Goal: Task Accomplishment & Management: Use online tool/utility

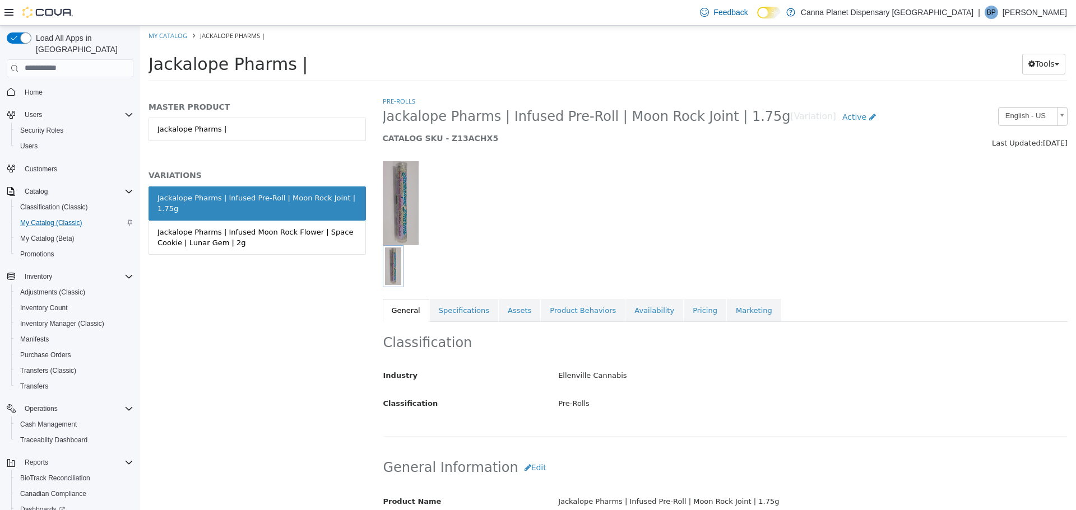
scroll to position [294, 0]
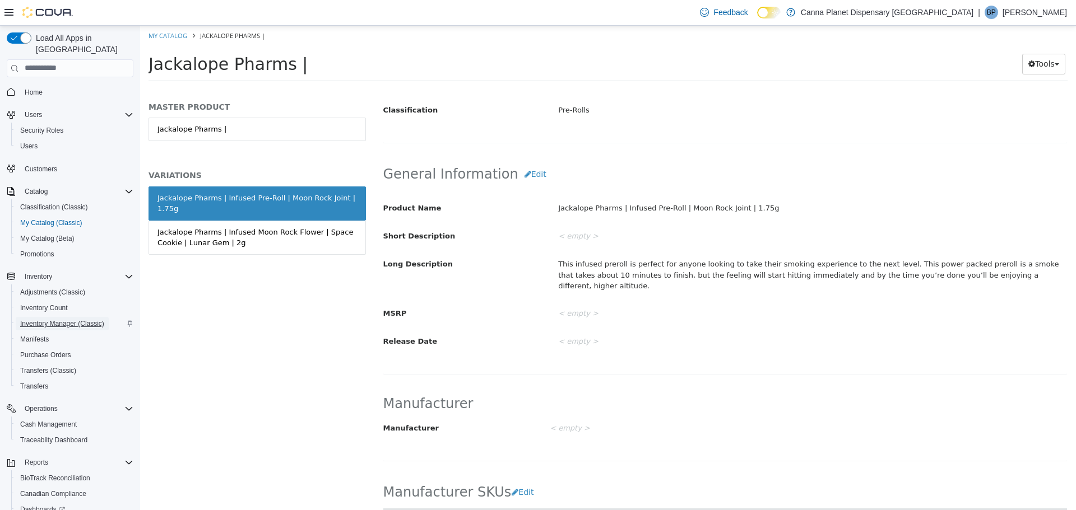
click at [60, 319] on span "Inventory Manager (Classic)" at bounding box center [62, 323] width 84 height 9
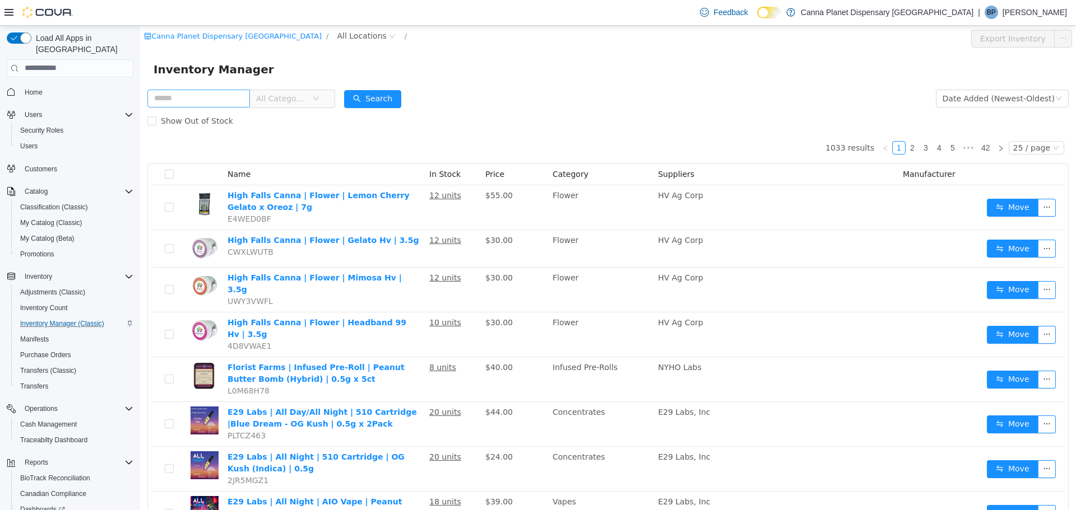
click at [225, 103] on input "text" at bounding box center [198, 98] width 103 height 18
type input "*********"
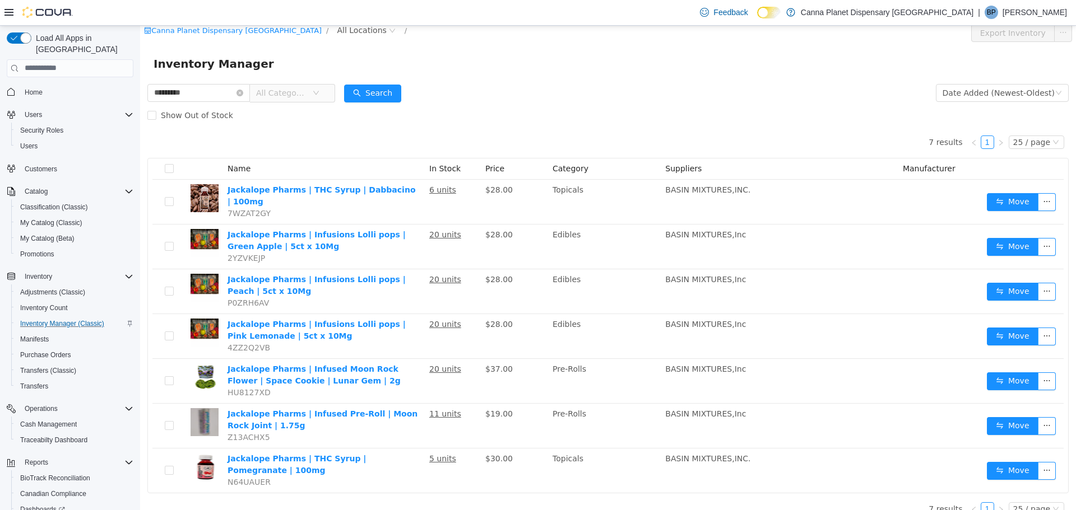
scroll to position [6, 0]
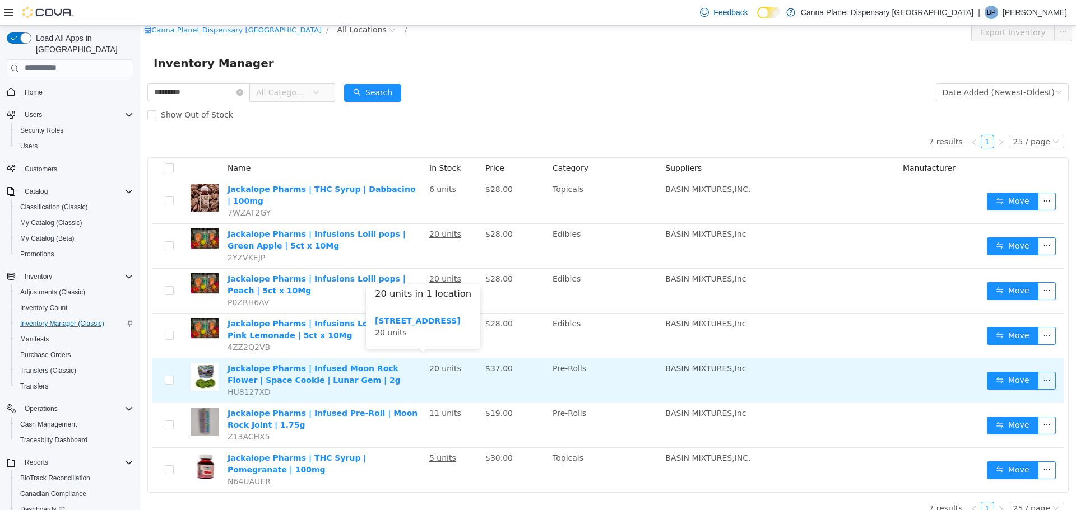
click at [442, 364] on u "20 units" at bounding box center [445, 368] width 32 height 9
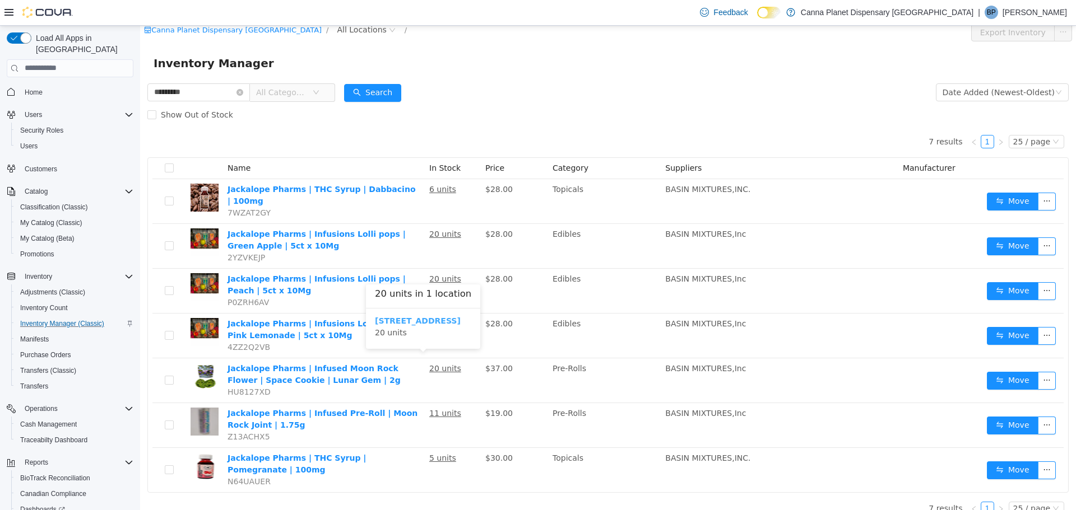
click at [440, 321] on b "[STREET_ADDRESS]" at bounding box center [418, 320] width 86 height 9
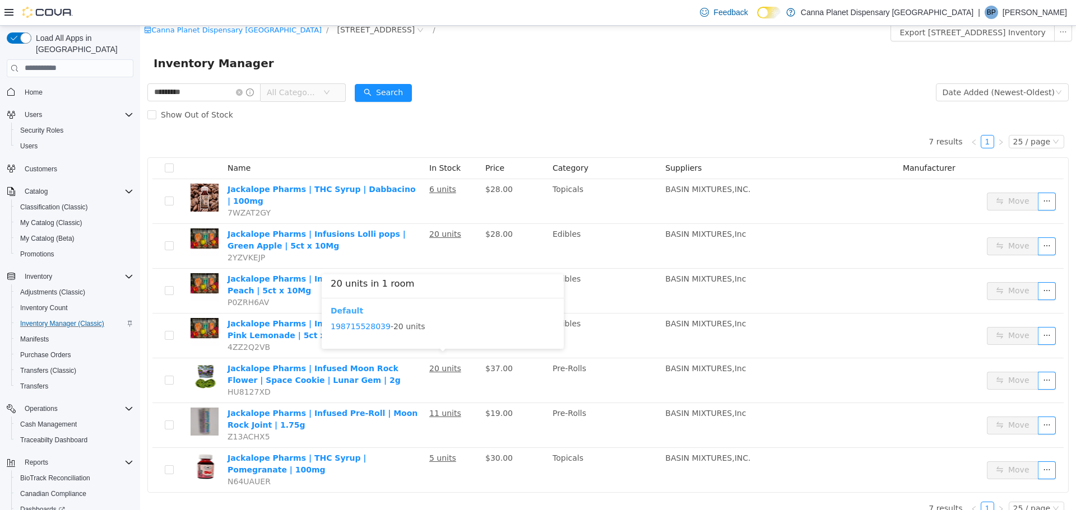
click at [353, 311] on b "Default" at bounding box center [347, 310] width 32 height 9
click at [364, 330] on link "198715528039" at bounding box center [361, 328] width 60 height 9
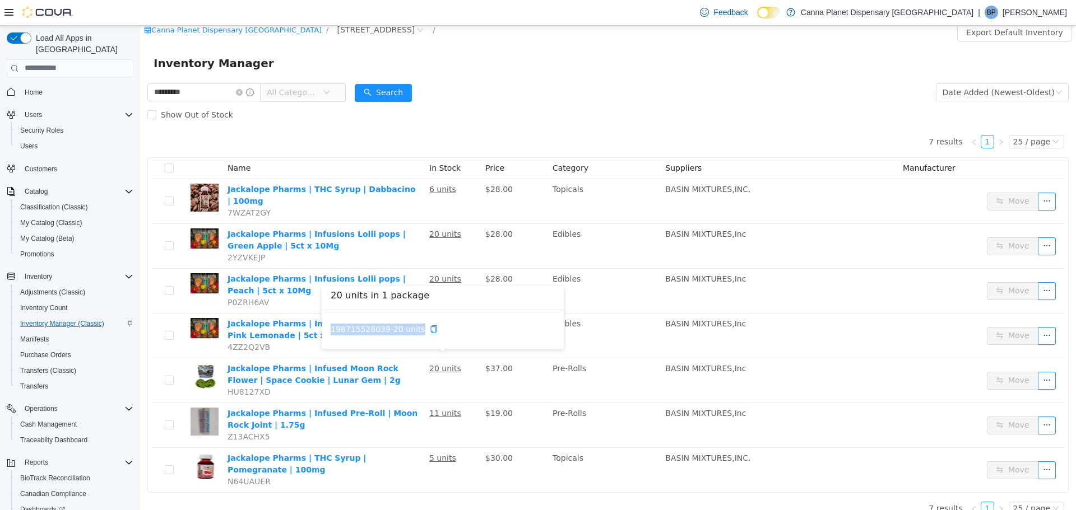
click at [364, 330] on link "198715528039" at bounding box center [361, 328] width 60 height 9
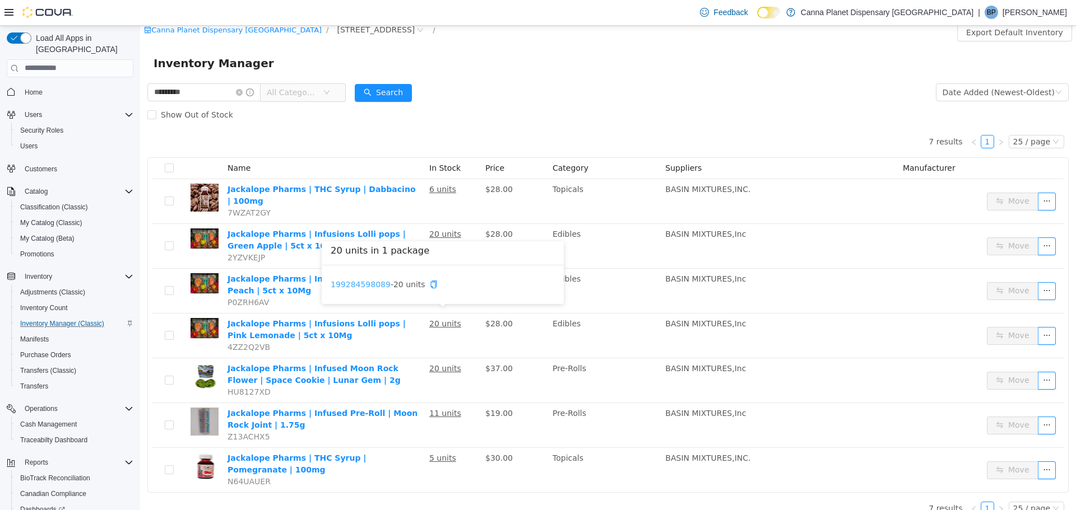
click at [366, 285] on link "199284598089" at bounding box center [361, 284] width 60 height 9
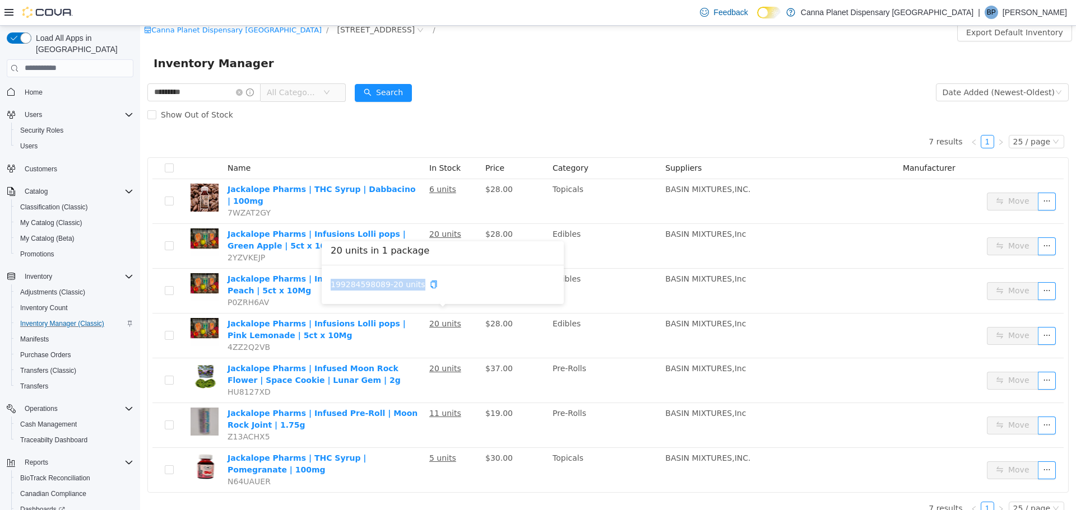
click at [367, 286] on link "199284598089" at bounding box center [361, 284] width 60 height 9
click at [368, 286] on link "199284598089" at bounding box center [361, 284] width 60 height 9
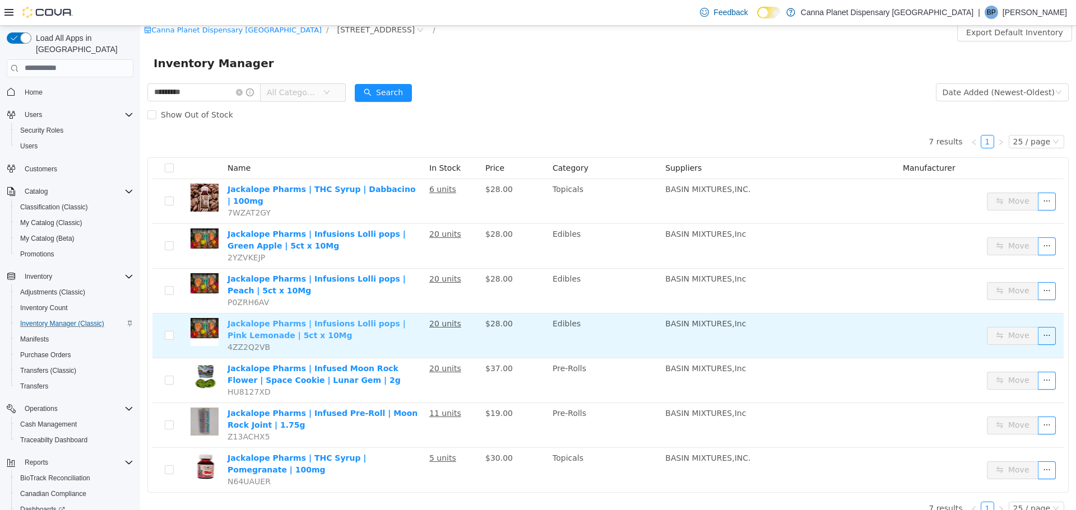
click at [302, 319] on link "Jackalope Pharms | Infusions Lolli pops | Pink Lemonade | 5ct x 10Mg" at bounding box center [316, 329] width 178 height 21
click at [273, 319] on link "Jackalope Pharms | Infusions Lolli pops | Pink Lemonade | 5ct x 10Mg" at bounding box center [316, 329] width 178 height 21
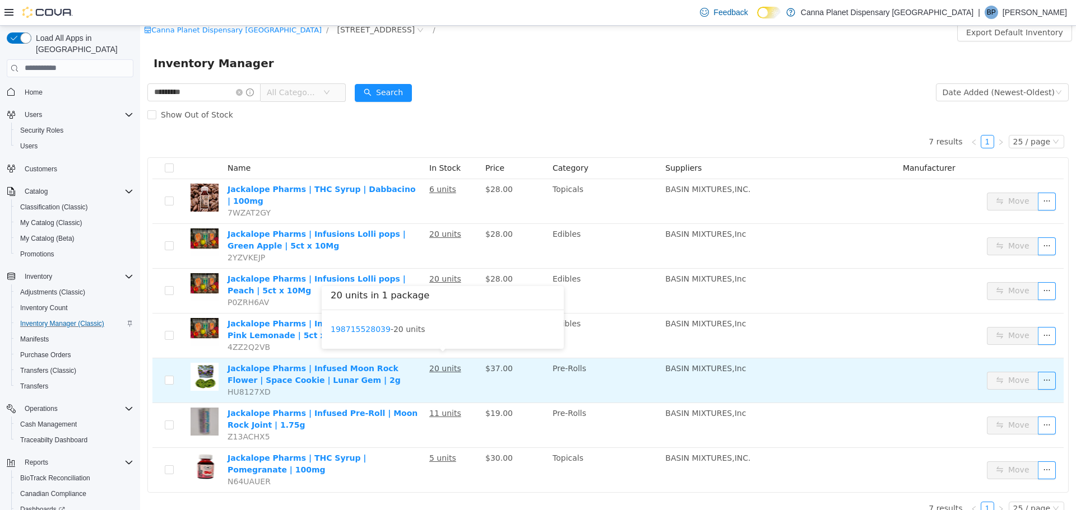
click at [436, 365] on u "20 units" at bounding box center [445, 368] width 32 height 9
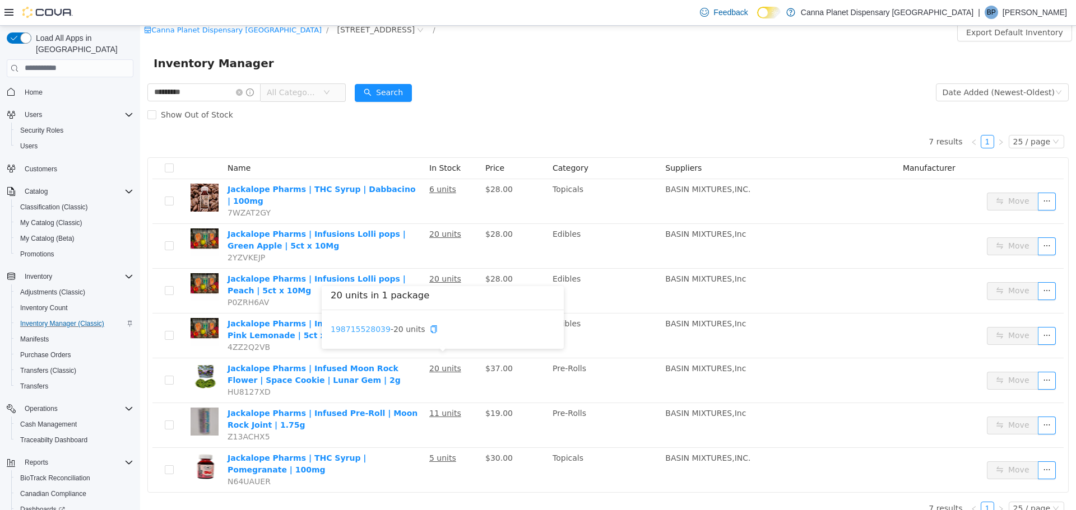
click at [354, 333] on link "198715528039" at bounding box center [361, 328] width 60 height 9
click at [355, 333] on link "198715528039" at bounding box center [361, 328] width 60 height 9
click at [355, 332] on link "198715528039" at bounding box center [361, 328] width 60 height 9
click at [356, 332] on link "198715528039" at bounding box center [361, 328] width 60 height 9
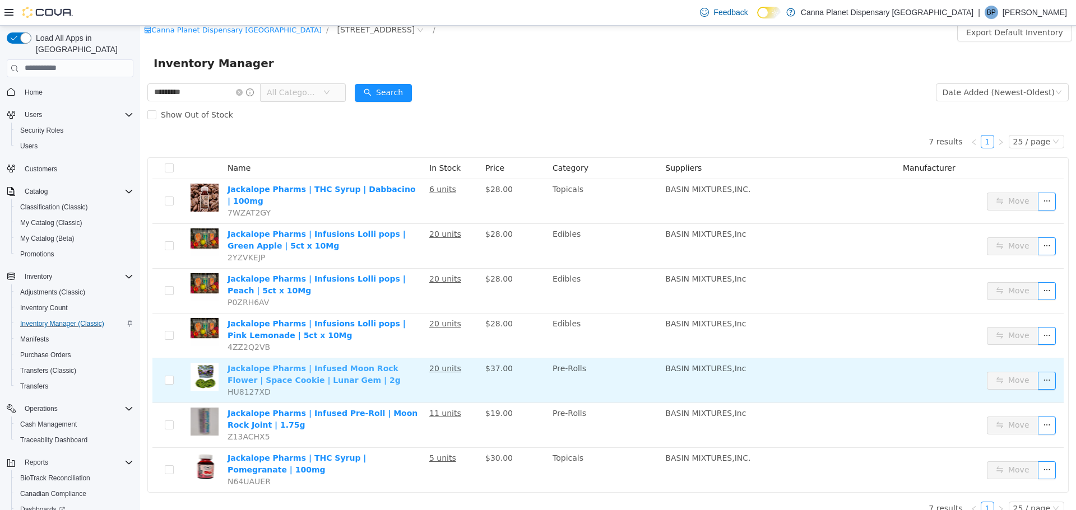
click at [305, 364] on link "Jackalope Pharms | Infused Moon Rock Flower | Space Cookie | Lunar Gem | 2g" at bounding box center [313, 374] width 173 height 21
click at [306, 364] on link "Jackalope Pharms | Infused Moon Rock Flower | Space Cookie | Lunar Gem | 2g" at bounding box center [313, 374] width 173 height 21
click at [307, 364] on link "Jackalope Pharms | Infused Moon Rock Flower | Space Cookie | Lunar Gem | 2g" at bounding box center [313, 374] width 173 height 21
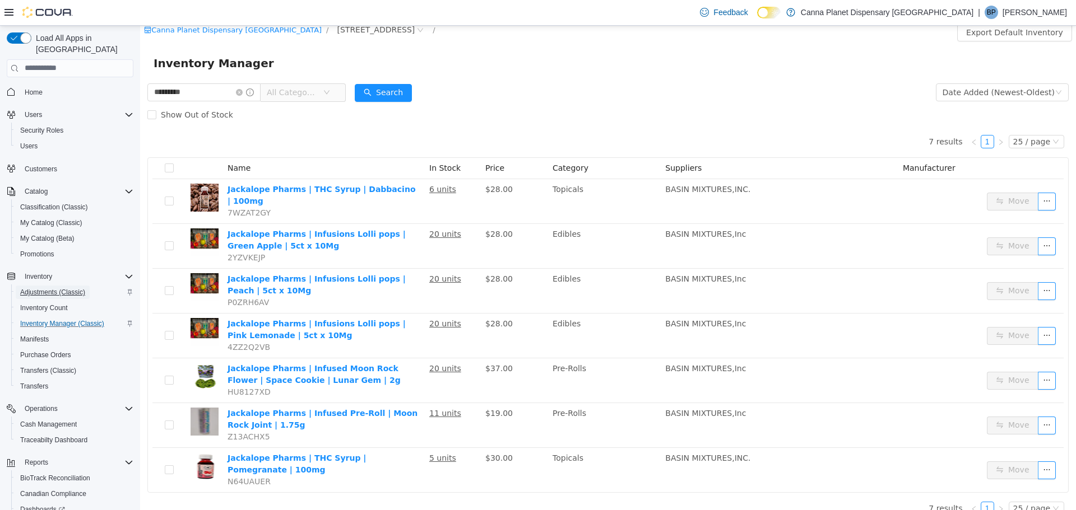
click at [73, 288] on span "Adjustments (Classic)" at bounding box center [52, 292] width 65 height 9
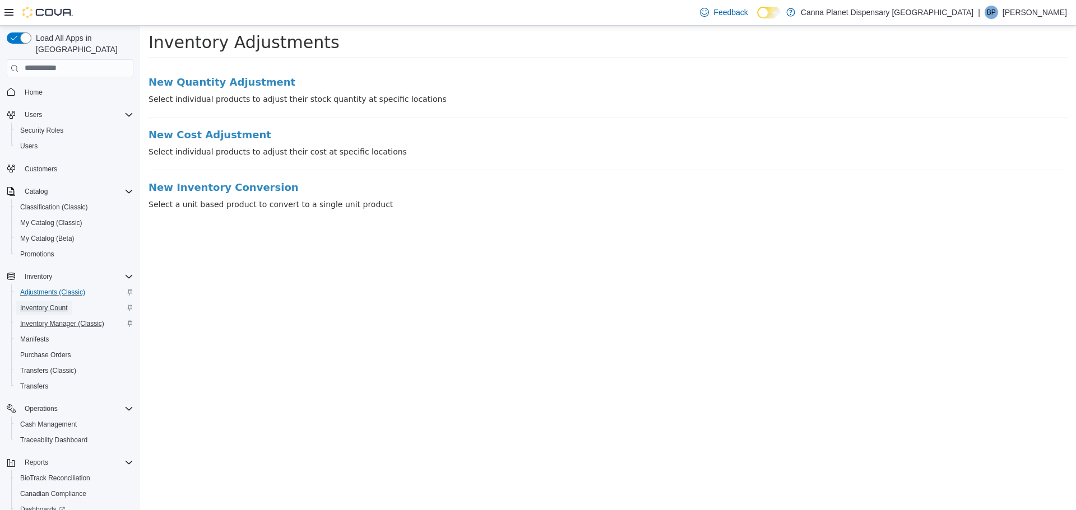
click at [61, 304] on span "Inventory Count" at bounding box center [44, 308] width 48 height 9
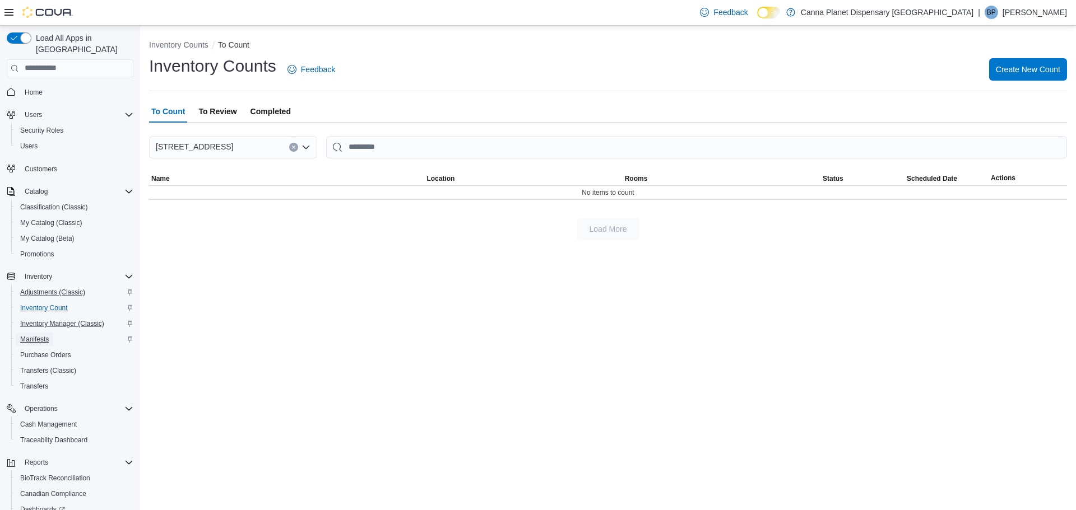
click at [39, 335] on span "Manifests" at bounding box center [34, 339] width 29 height 9
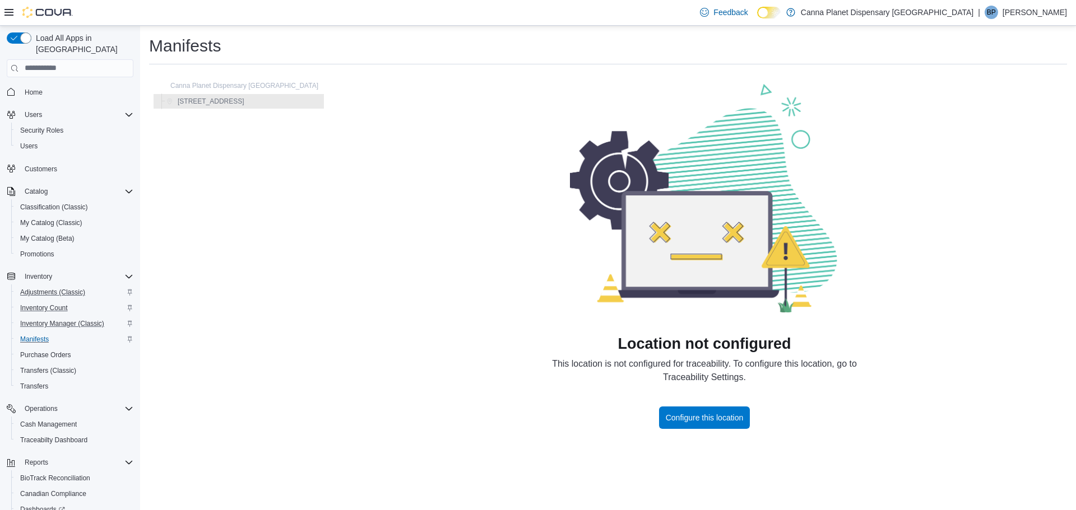
click at [11, 9] on icon at bounding box center [8, 12] width 9 height 9
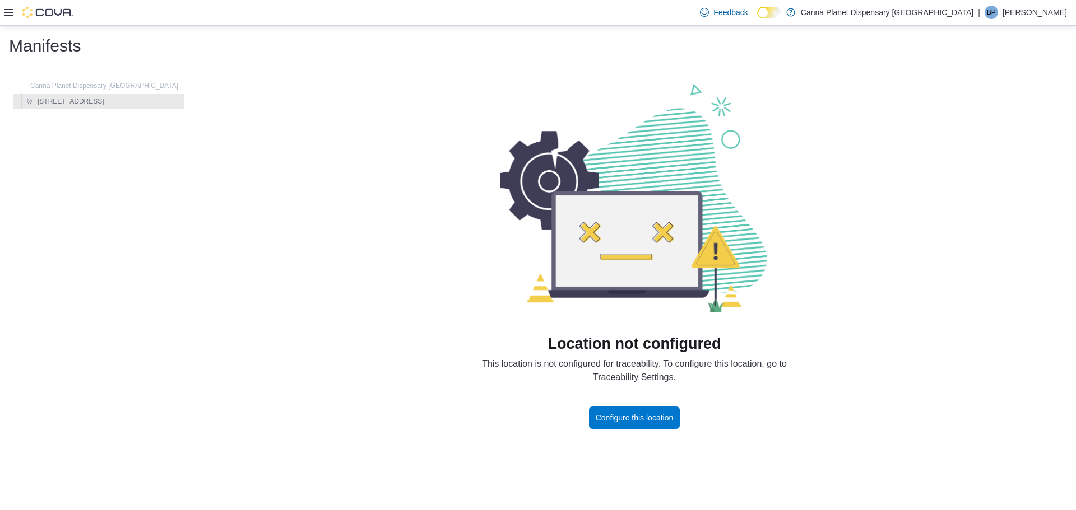
click at [10, 15] on icon at bounding box center [8, 12] width 9 height 9
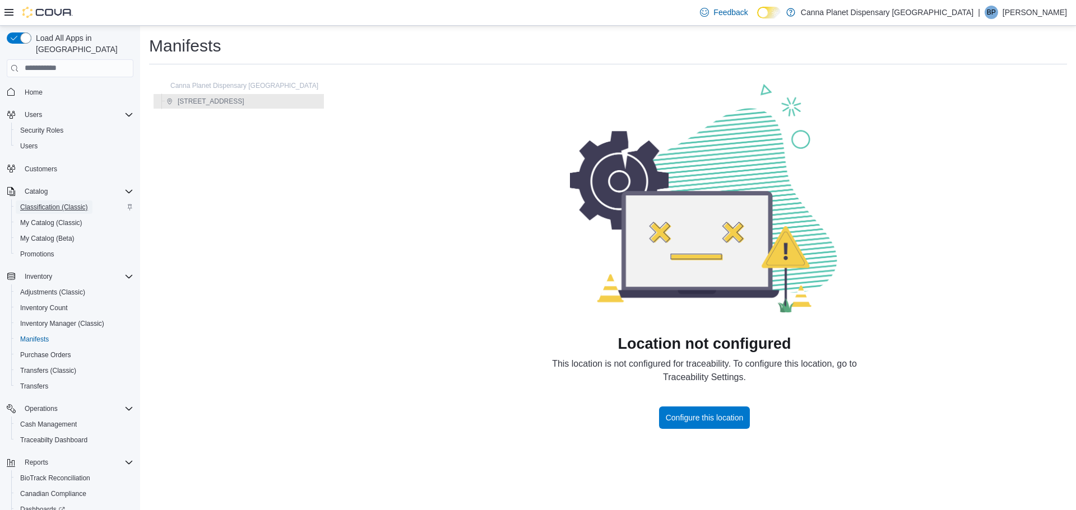
click at [76, 203] on span "Classification (Classic)" at bounding box center [54, 207] width 68 height 9
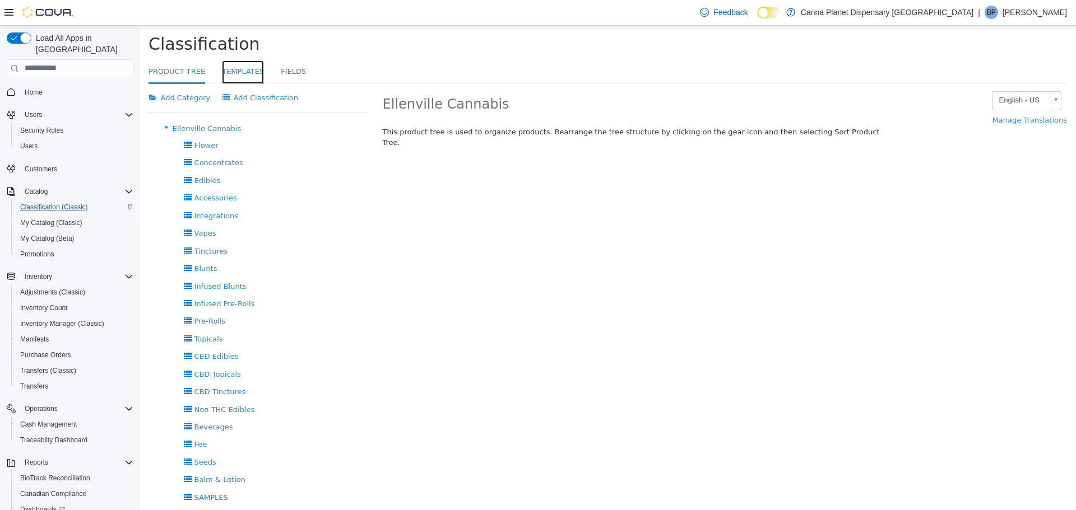
click at [242, 67] on link "Templates" at bounding box center [243, 72] width 42 height 24
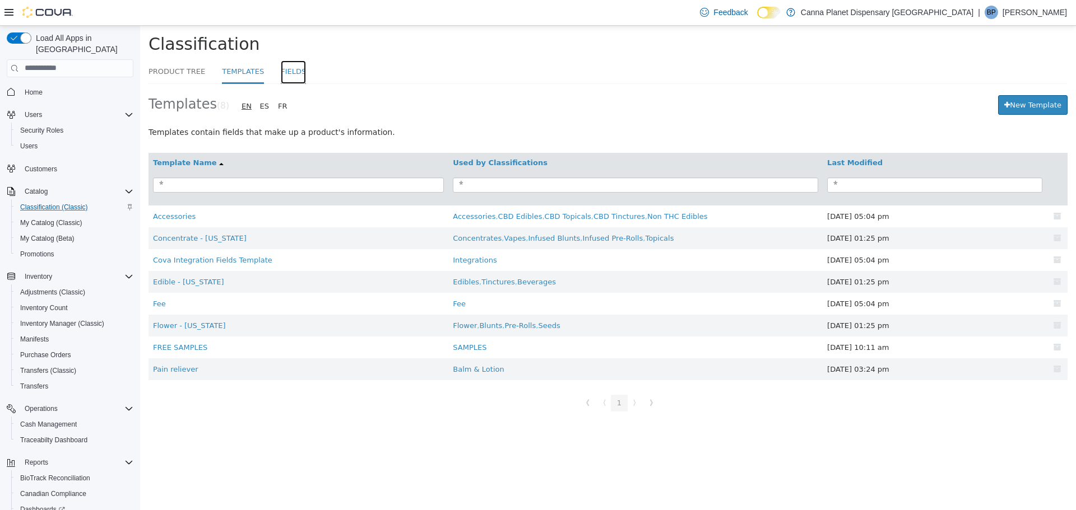
click at [285, 72] on link "Fields" at bounding box center [293, 72] width 25 height 24
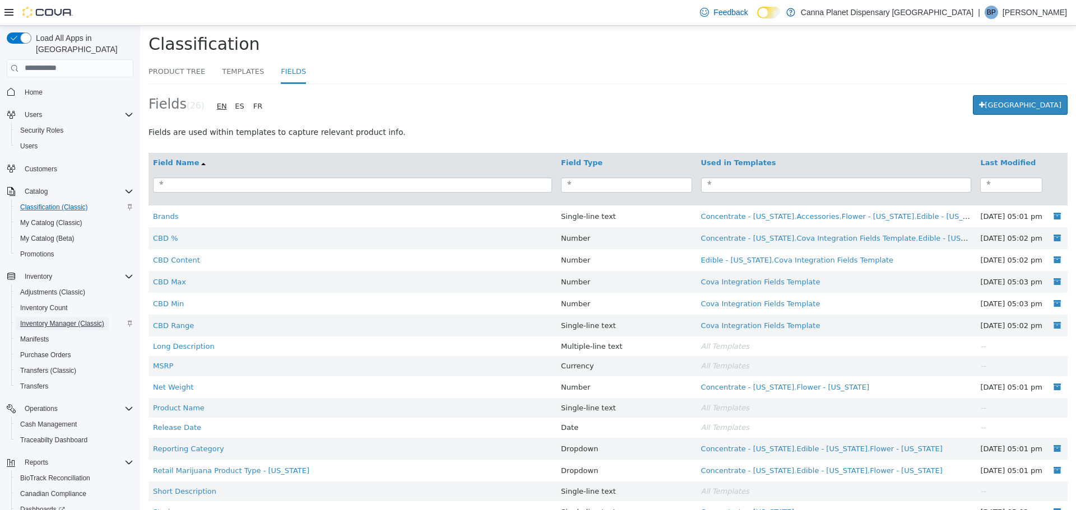
click at [58, 319] on span "Inventory Manager (Classic)" at bounding box center [62, 323] width 84 height 9
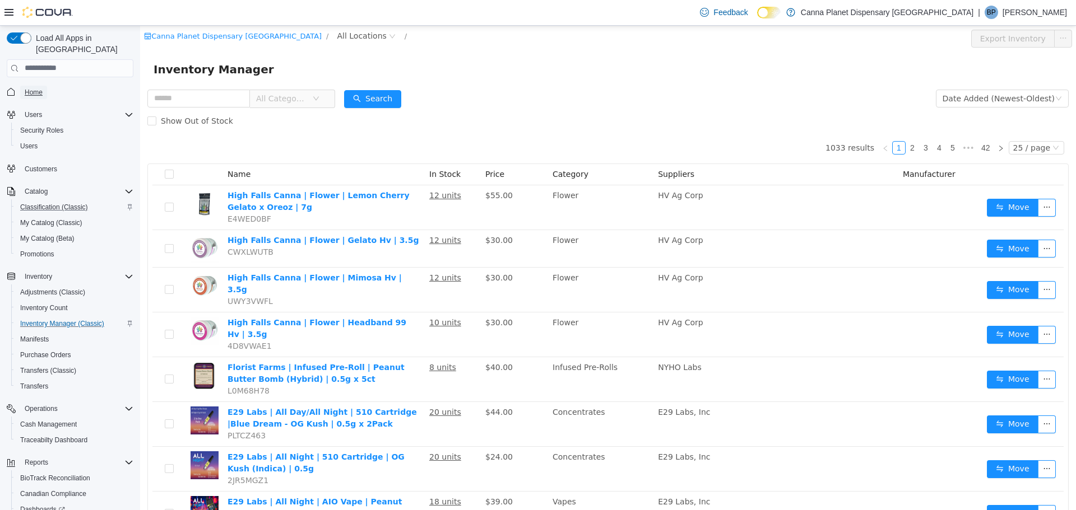
click at [33, 88] on span "Home" at bounding box center [34, 92] width 18 height 9
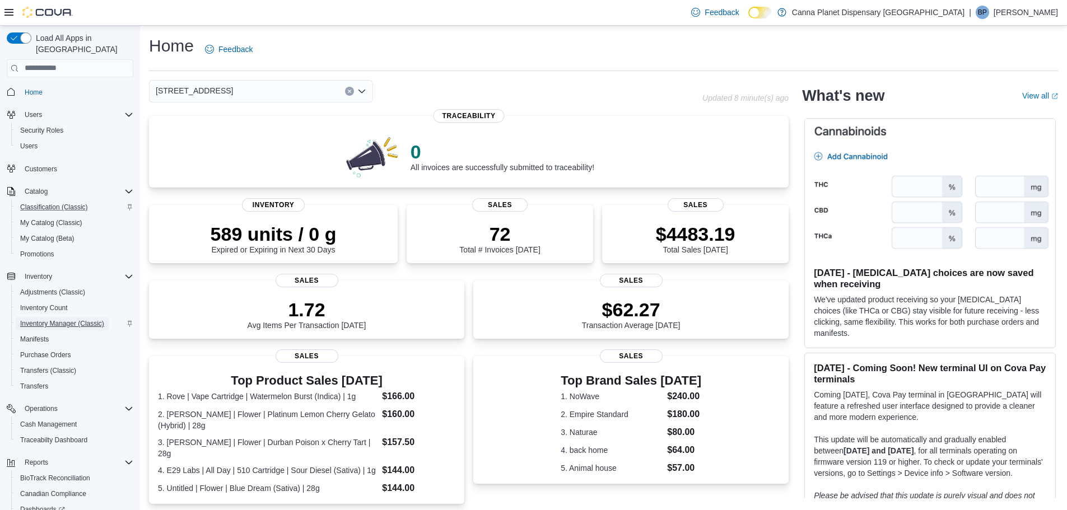
click at [49, 319] on span "Inventory Manager (Classic)" at bounding box center [62, 323] width 84 height 9
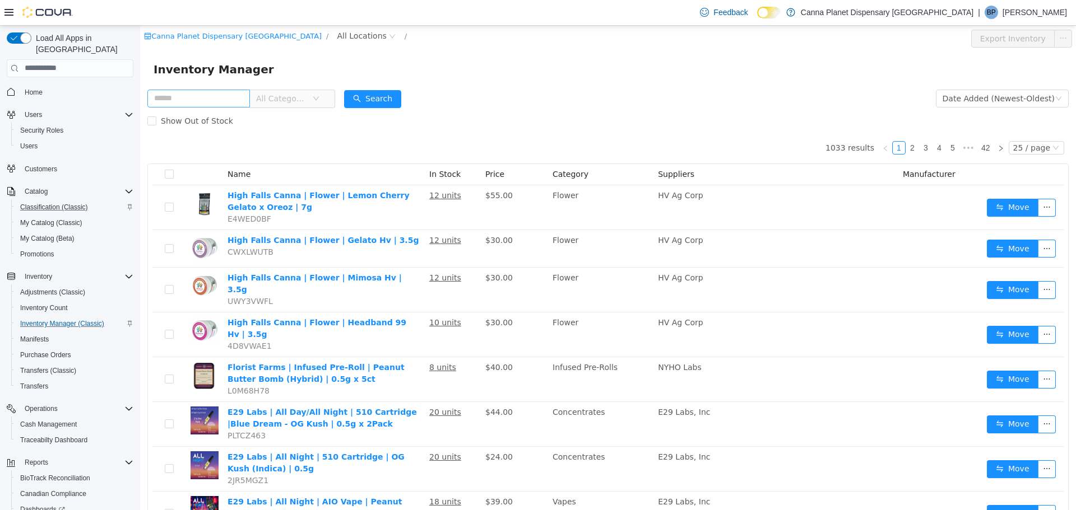
click at [208, 97] on input "text" at bounding box center [198, 98] width 103 height 18
type input "*****"
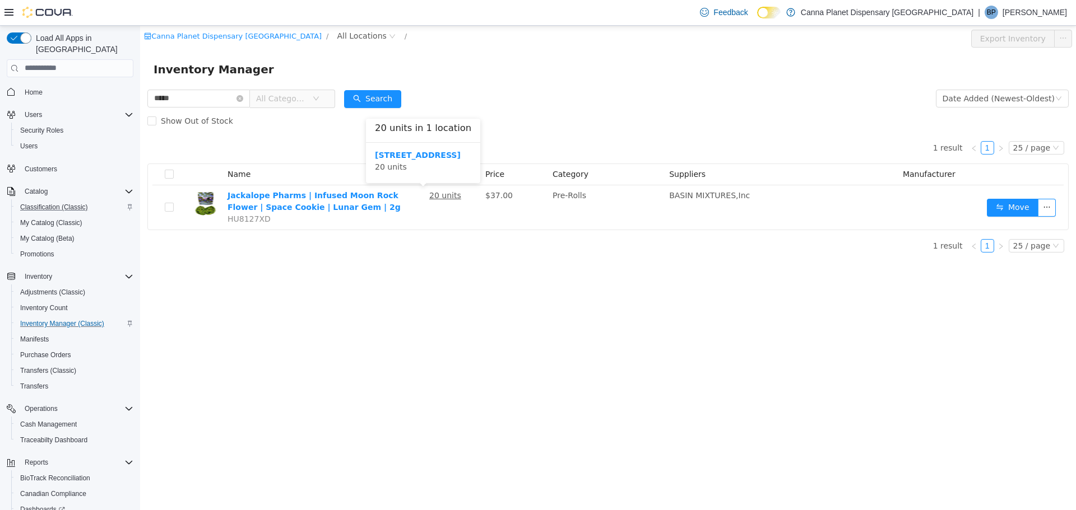
click at [435, 187] on div "20 units in 1 location [STREET_ADDRESS] 20 units" at bounding box center [423, 153] width 114 height 70
click at [435, 154] on b "[STREET_ADDRESS]" at bounding box center [418, 154] width 86 height 9
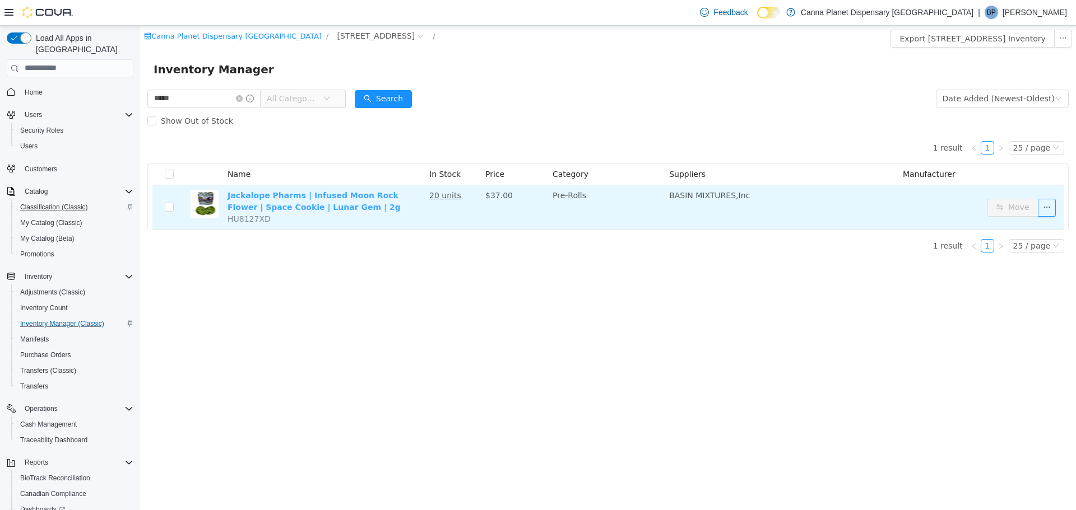
click at [315, 197] on link "Jackalope Pharms | Infused Moon Rock Flower | Space Cookie | Lunar Gem | 2g" at bounding box center [313, 201] width 173 height 21
click at [315, 196] on link "Jackalope Pharms | Infused Moon Rock Flower | Space Cookie | Lunar Gem | 2g" at bounding box center [313, 201] width 173 height 21
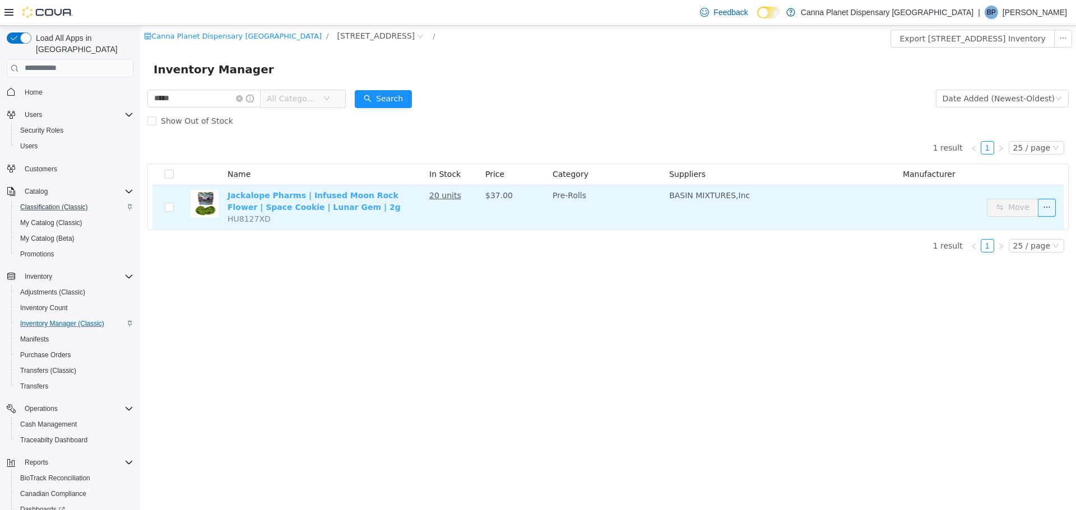
click at [315, 196] on link "Jackalope Pharms | Infused Moon Rock Flower | Space Cookie | Lunar Gem | 2g" at bounding box center [313, 201] width 173 height 21
click at [315, 195] on link "Jackalope Pharms | Infused Moon Rock Flower | Space Cookie | Lunar Gem | 2g" at bounding box center [313, 201] width 173 height 21
click at [315, 194] on link "Jackalope Pharms | Infused Moon Rock Flower | Space Cookie | Lunar Gem | 2g" at bounding box center [313, 201] width 173 height 21
click at [314, 197] on link "Jackalope Pharms | Infused Moon Rock Flower | Space Cookie | Lunar Gem | 2g" at bounding box center [313, 201] width 173 height 21
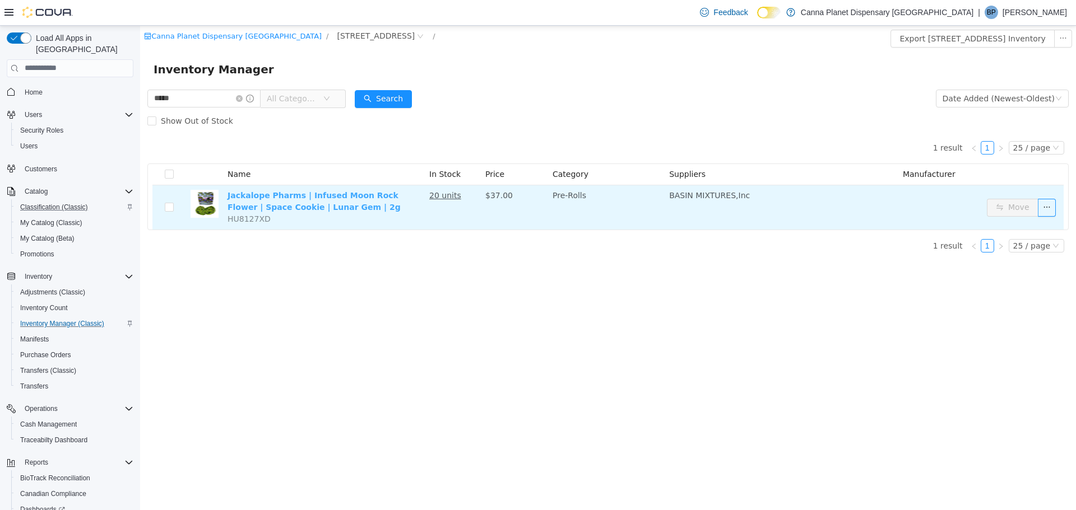
click at [314, 197] on link "Jackalope Pharms | Infused Moon Rock Flower | Space Cookie | Lunar Gem | 2g" at bounding box center [313, 201] width 173 height 21
click at [314, 198] on link "Jackalope Pharms | Infused Moon Rock Flower | Space Cookie | Lunar Gem | 2g" at bounding box center [313, 201] width 173 height 21
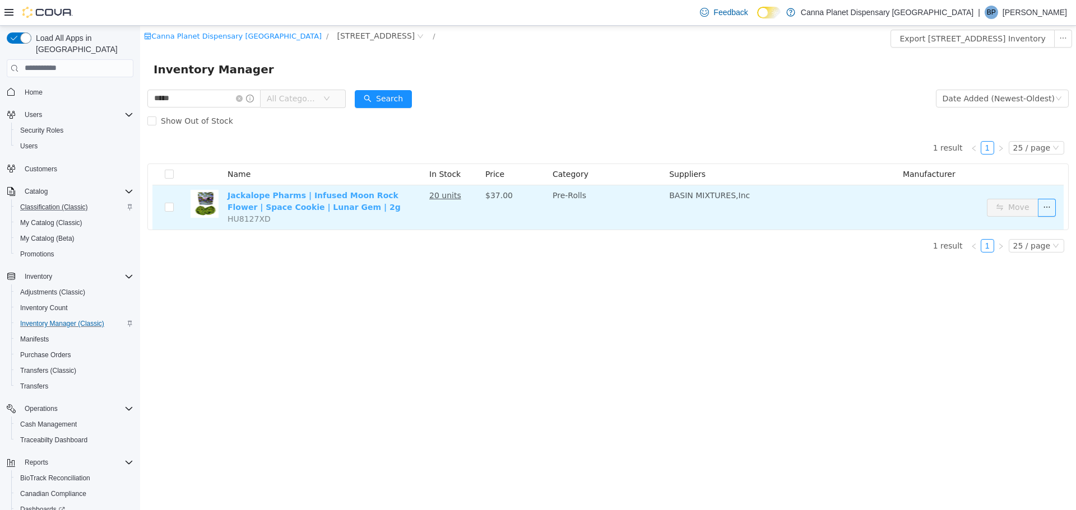
click at [314, 198] on link "Jackalope Pharms | Infused Moon Rock Flower | Space Cookie | Lunar Gem | 2g" at bounding box center [313, 201] width 173 height 21
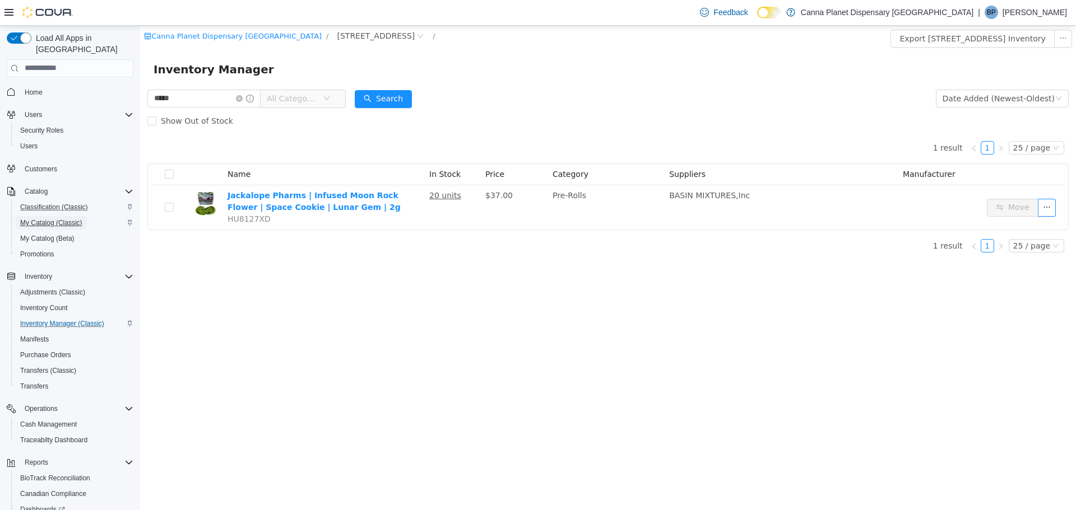
click at [40, 219] on span "My Catalog (Classic)" at bounding box center [51, 223] width 62 height 9
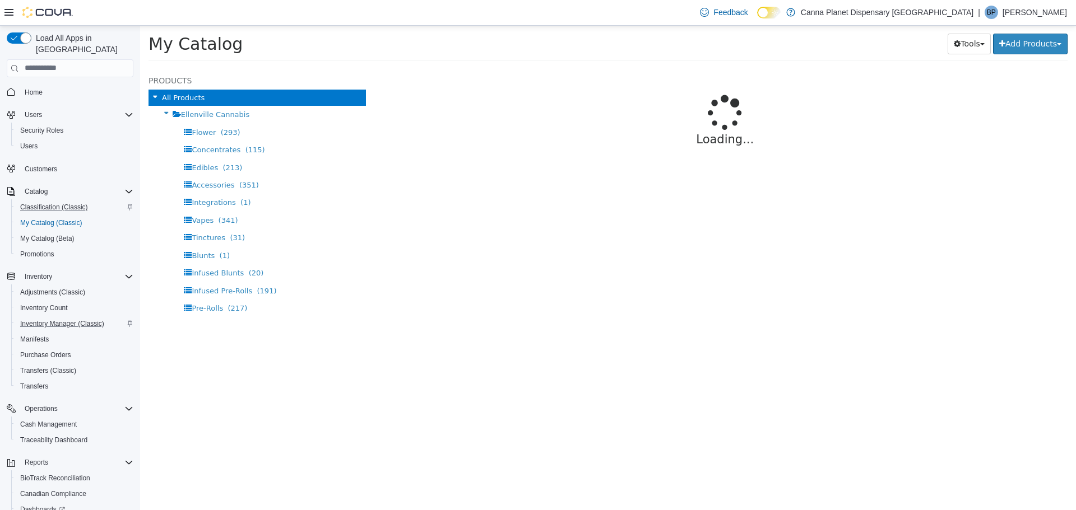
select select "**********"
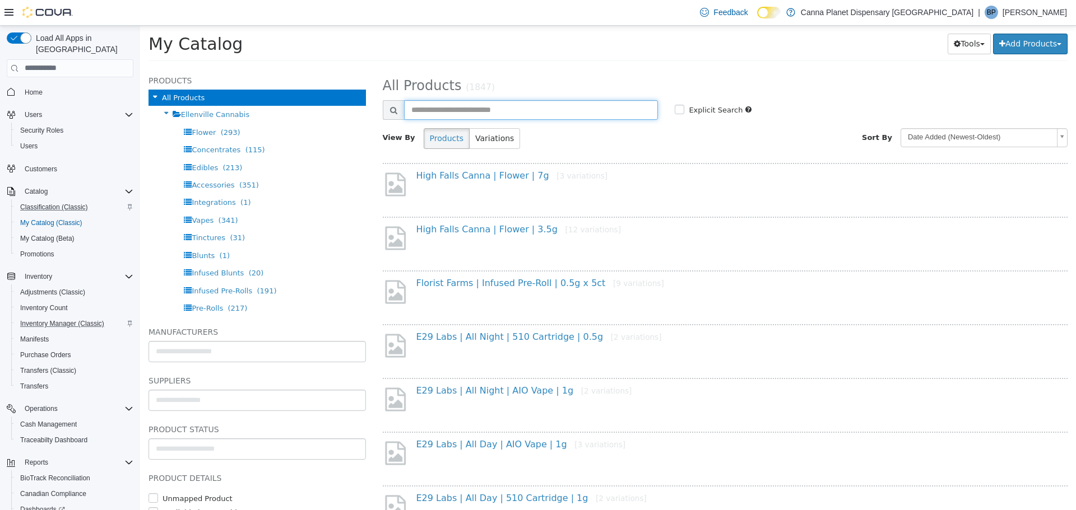
click at [470, 104] on input "text" at bounding box center [531, 110] width 254 height 20
type input "*****"
select select "**********"
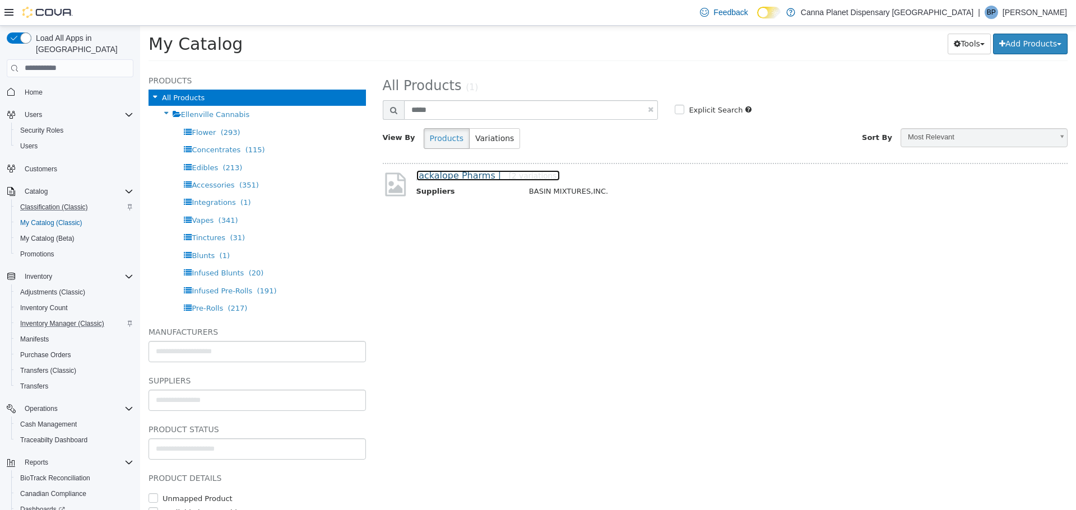
click at [443, 176] on link "Jackalope Pharms | [2 variations]" at bounding box center [487, 175] width 143 height 11
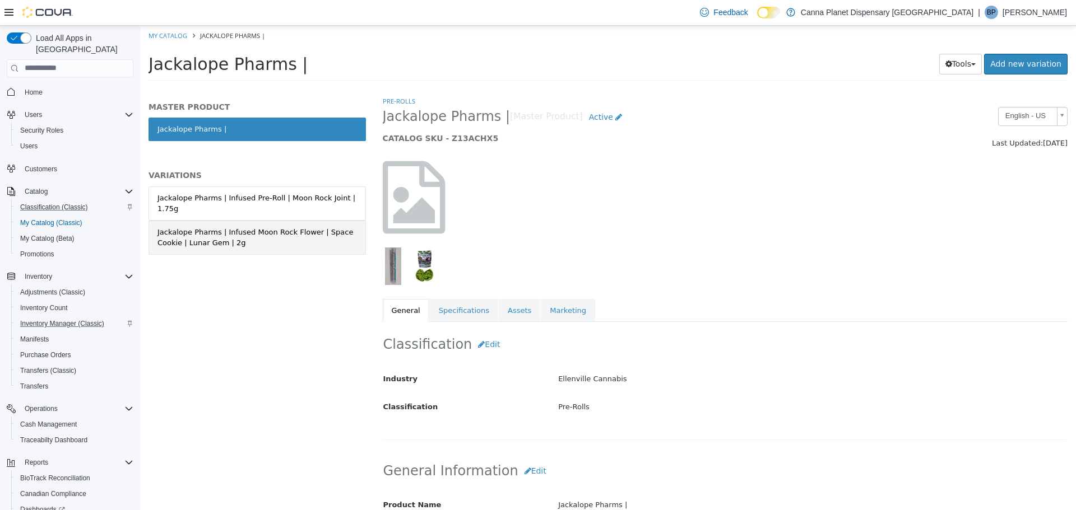
click at [287, 229] on div "Jackalope Pharms | Infused Moon Rock Flower | Space Cookie | Lunar Gem | 2g" at bounding box center [256, 237] width 199 height 22
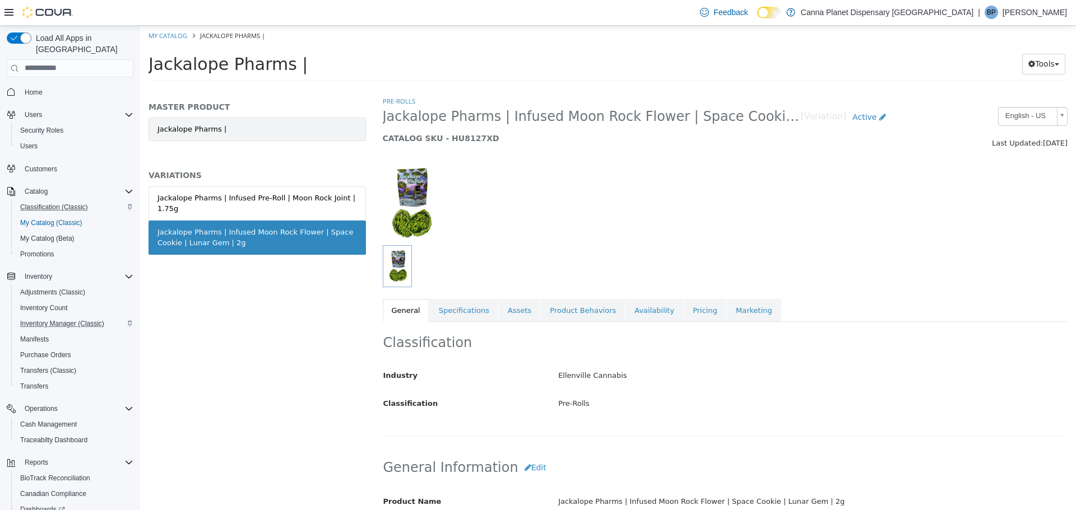
click at [197, 132] on link "Jackalope Pharms |" at bounding box center [256, 129] width 217 height 24
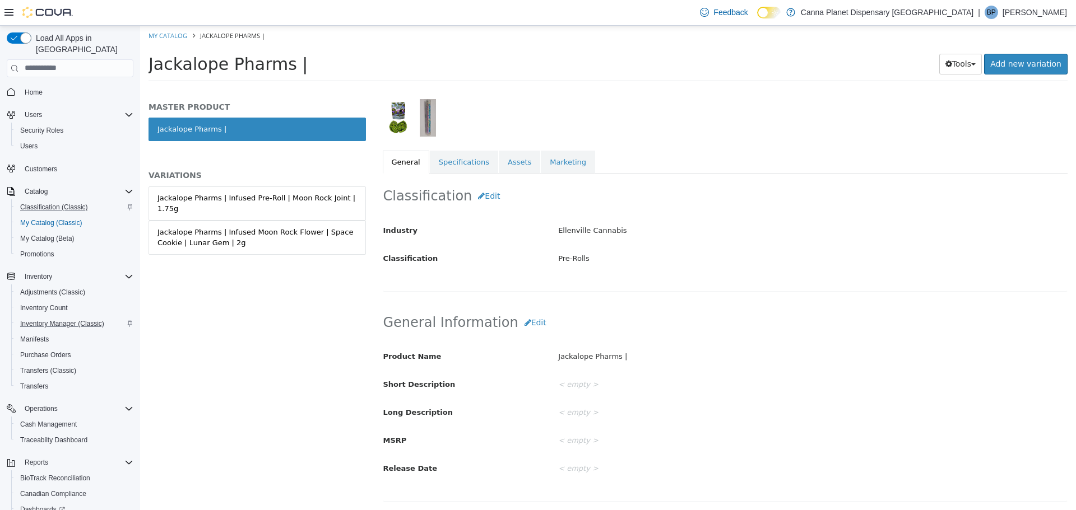
scroll to position [168, 0]
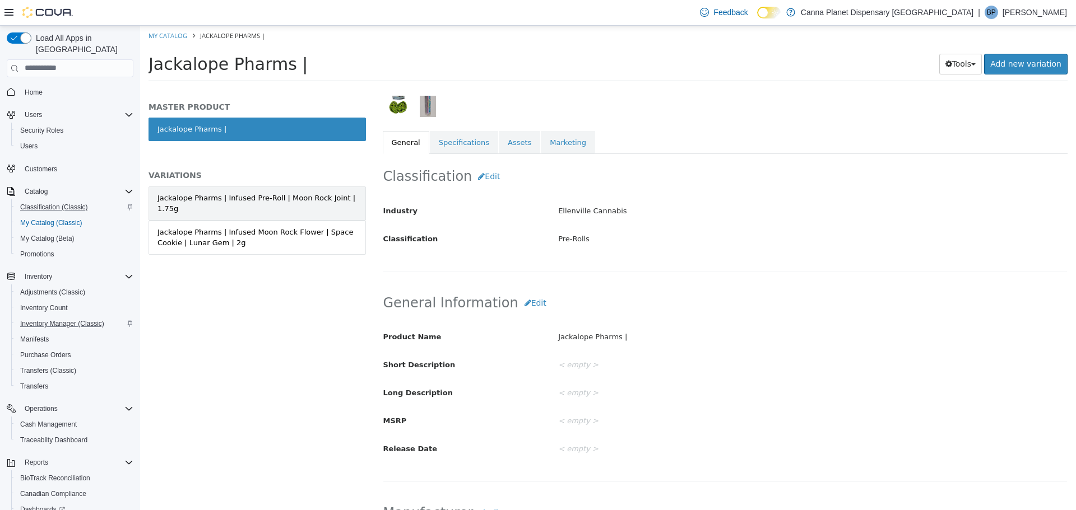
click at [310, 201] on div "Jackalope Pharms | Infused Pre-Roll | Moon Rock Joint | 1.75g" at bounding box center [256, 203] width 199 height 22
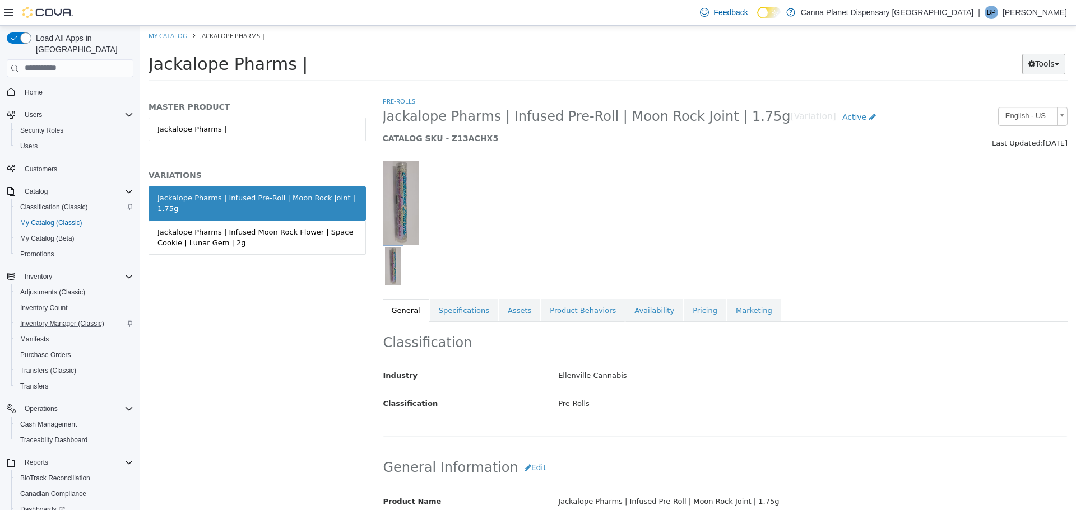
click at [1058, 66] on button "Tools" at bounding box center [1043, 63] width 43 height 21
click at [1018, 90] on link "Move Variations" at bounding box center [1020, 85] width 89 height 15
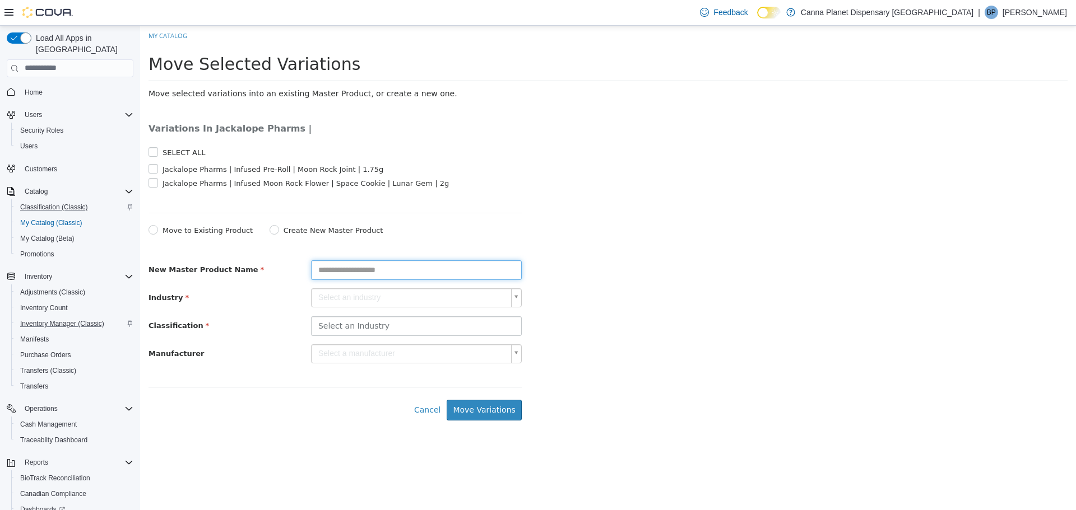
click at [347, 271] on input "text" at bounding box center [416, 270] width 211 height 20
type input "*"
click at [331, 272] on input "********" at bounding box center [416, 270] width 211 height 20
click at [357, 277] on input "*********" at bounding box center [416, 270] width 211 height 20
type input "**********"
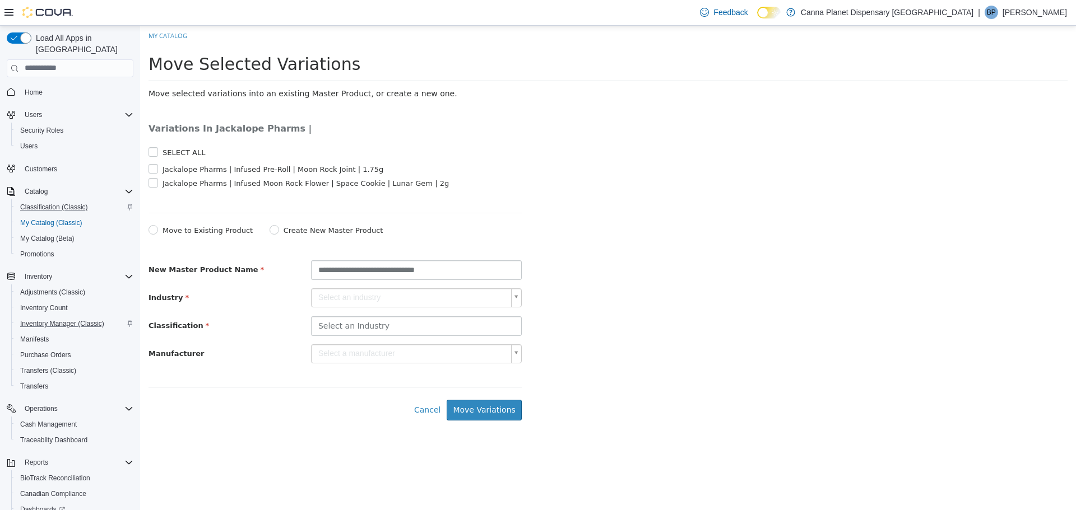
click at [372, 302] on body "**********" at bounding box center [608, 222] width 936 height 395
click at [388, 329] on body "**********" at bounding box center [608, 222] width 936 height 395
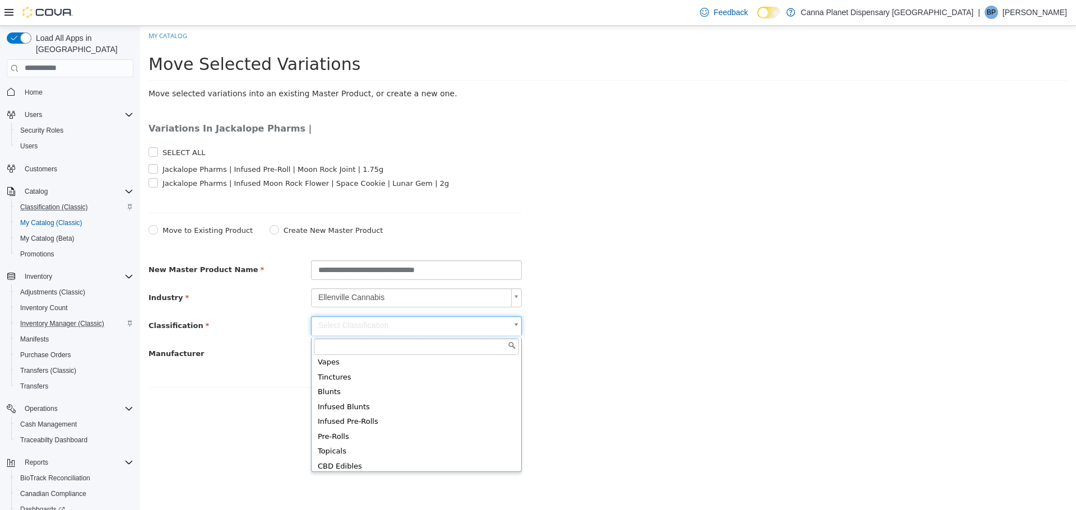
scroll to position [93, 0]
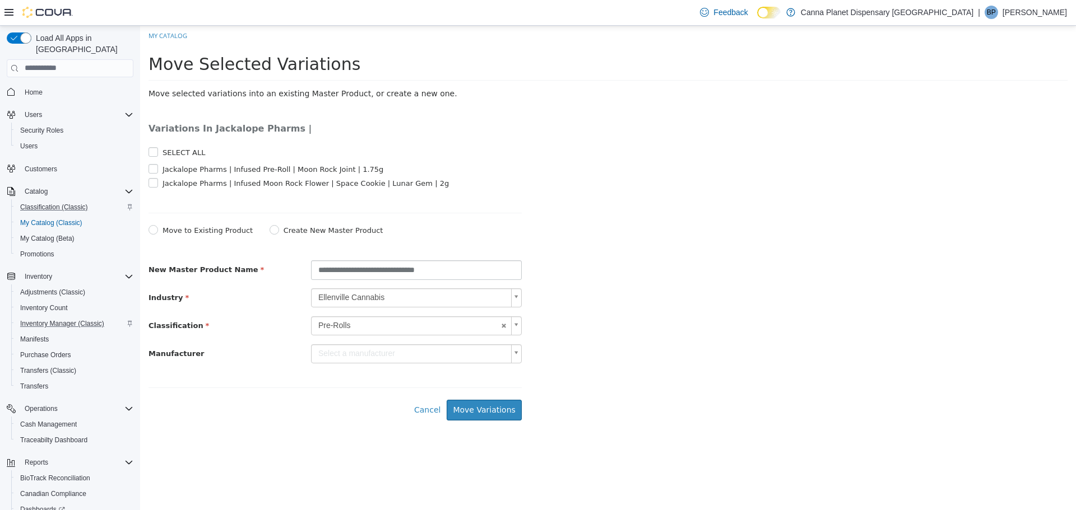
click at [396, 360] on body "**********" at bounding box center [608, 222] width 936 height 395
type input "*"
click at [505, 418] on body "**********" at bounding box center [608, 222] width 936 height 395
click at [505, 417] on button "Move Variations" at bounding box center [484, 410] width 75 height 21
